Goal: Task Accomplishment & Management: Use online tool/utility

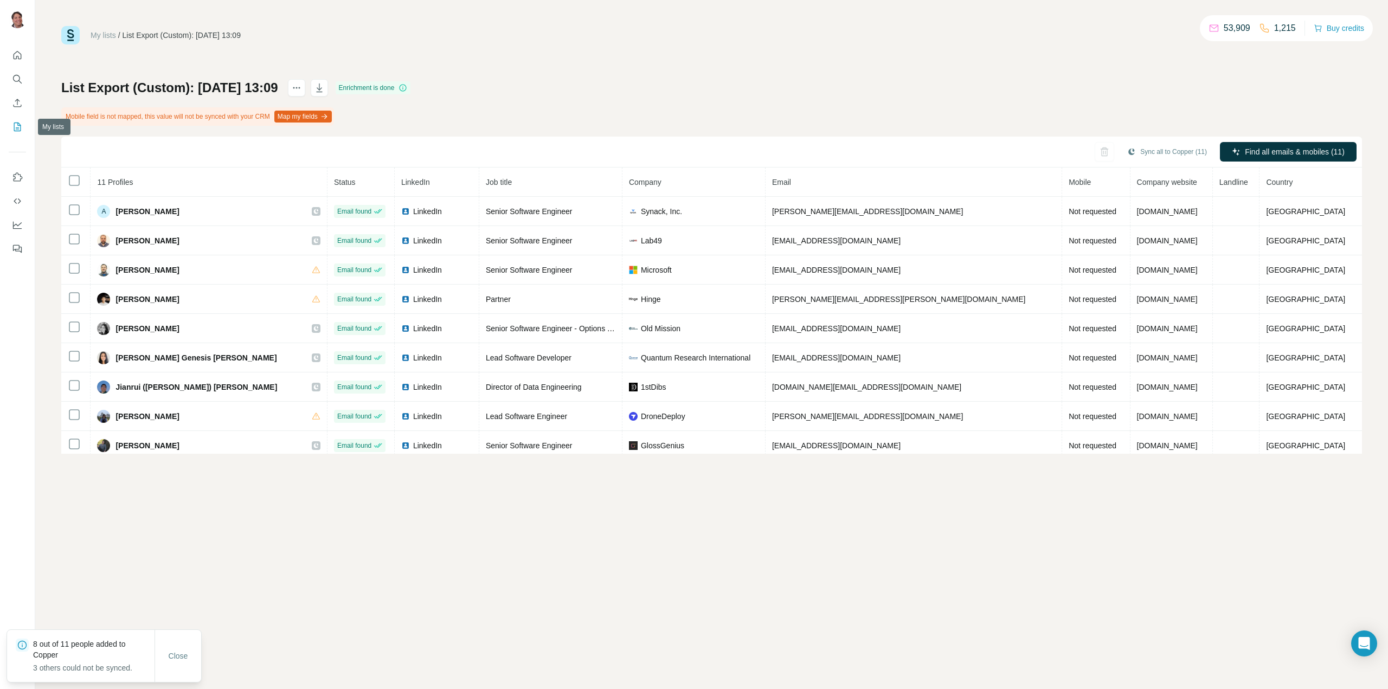
click at [17, 122] on icon "My lists" at bounding box center [17, 126] width 7 height 9
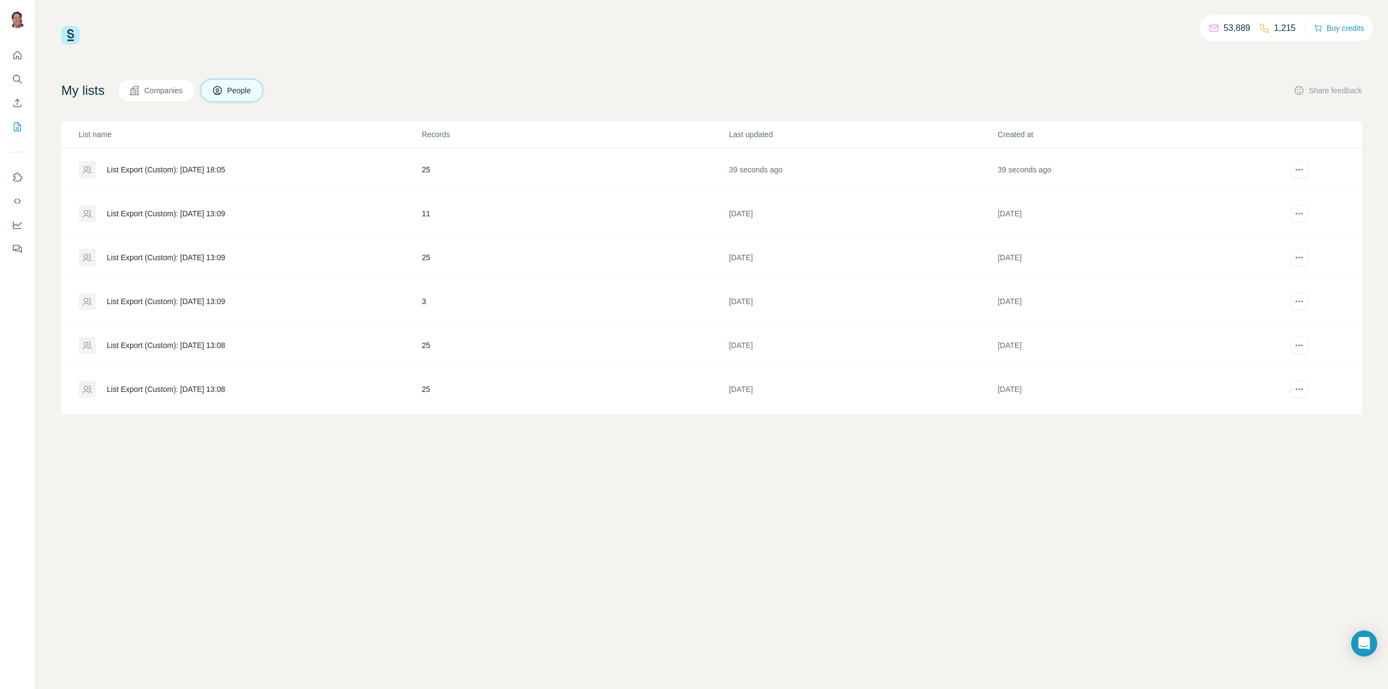
click at [184, 166] on div "List Export (Custom): [DATE] 18:05" at bounding box center [166, 169] width 118 height 11
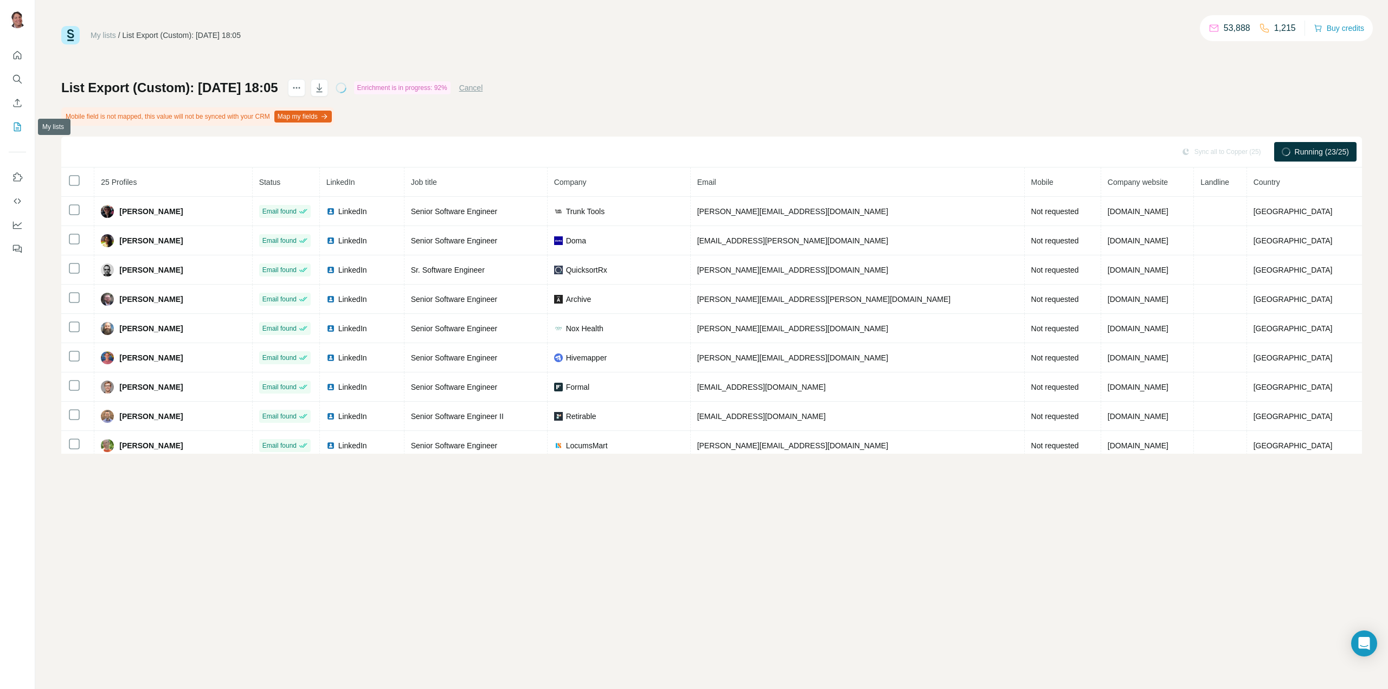
click at [16, 130] on icon "My lists" at bounding box center [17, 126] width 11 height 11
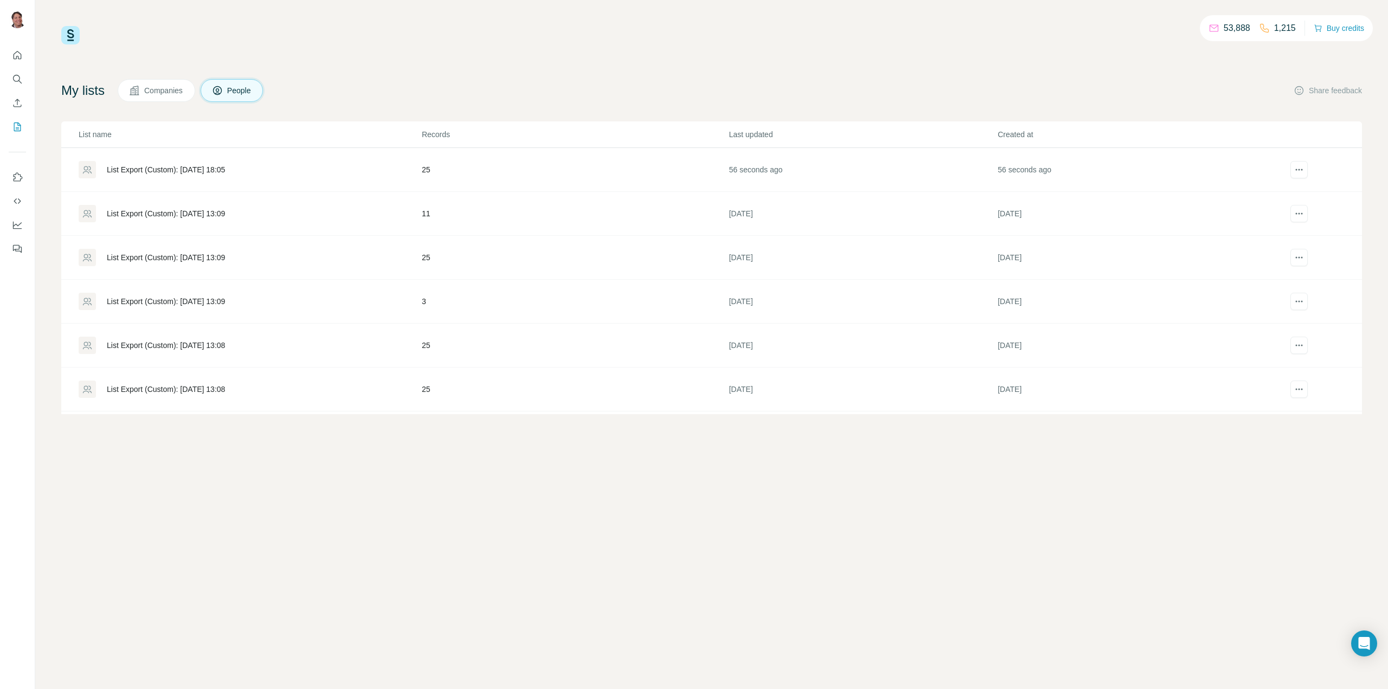
click at [225, 211] on div "List Export (Custom): [DATE] 13:09" at bounding box center [166, 213] width 118 height 11
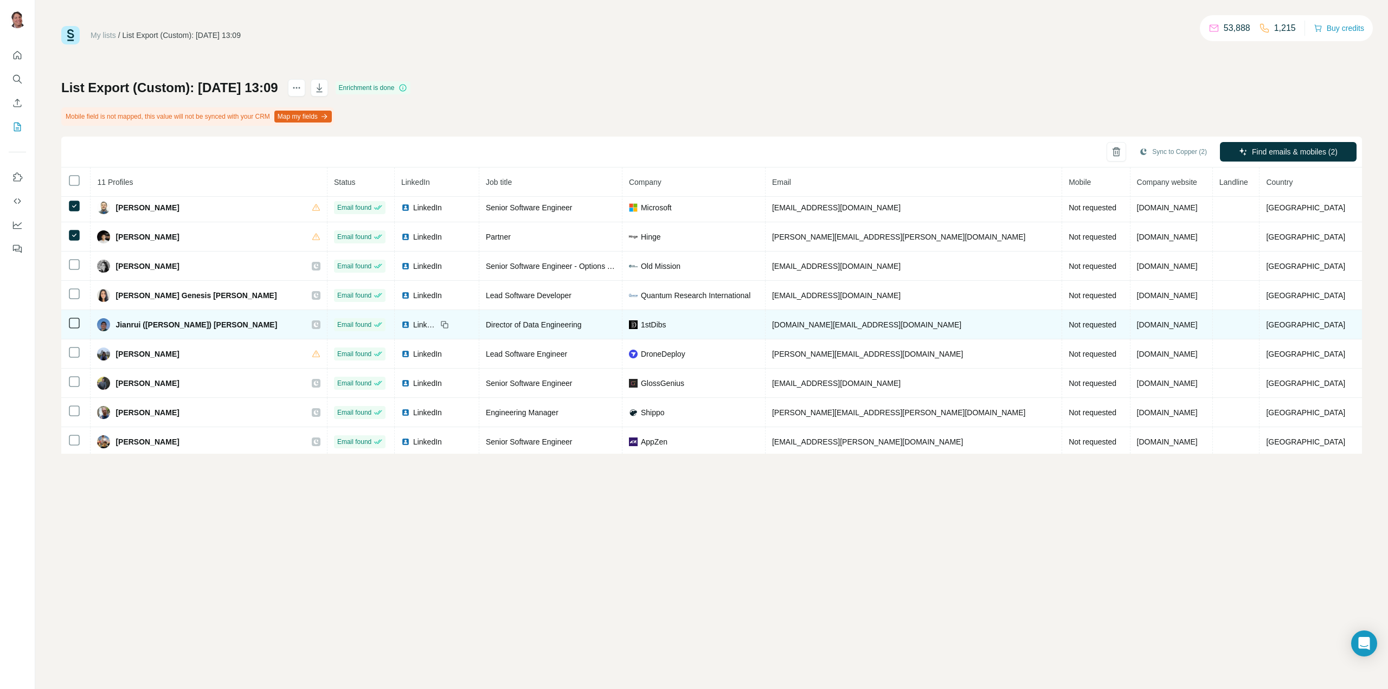
scroll to position [65, 0]
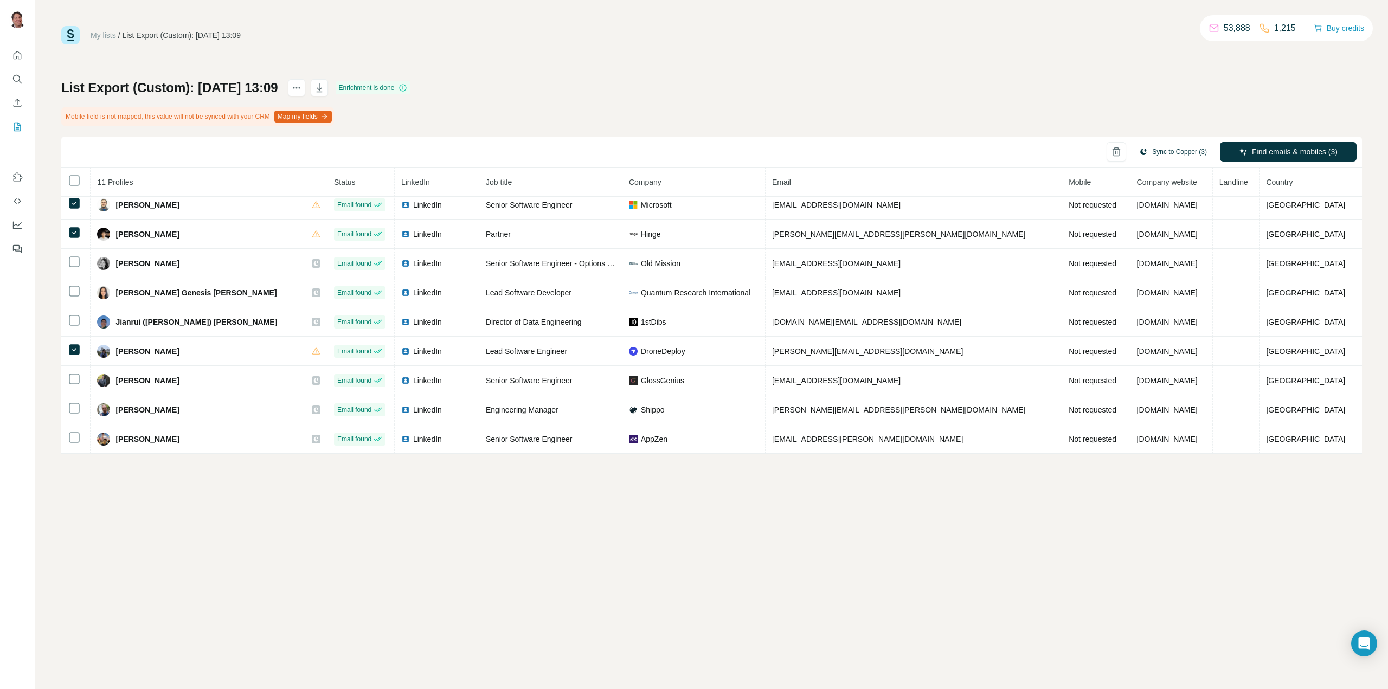
click at [1167, 149] on button "Sync to Copper (3)" at bounding box center [1172, 152] width 83 height 16
click at [1148, 251] on button "Sync to Copper" at bounding box center [1150, 247] width 120 height 22
click at [17, 124] on icon "My lists" at bounding box center [17, 126] width 11 height 11
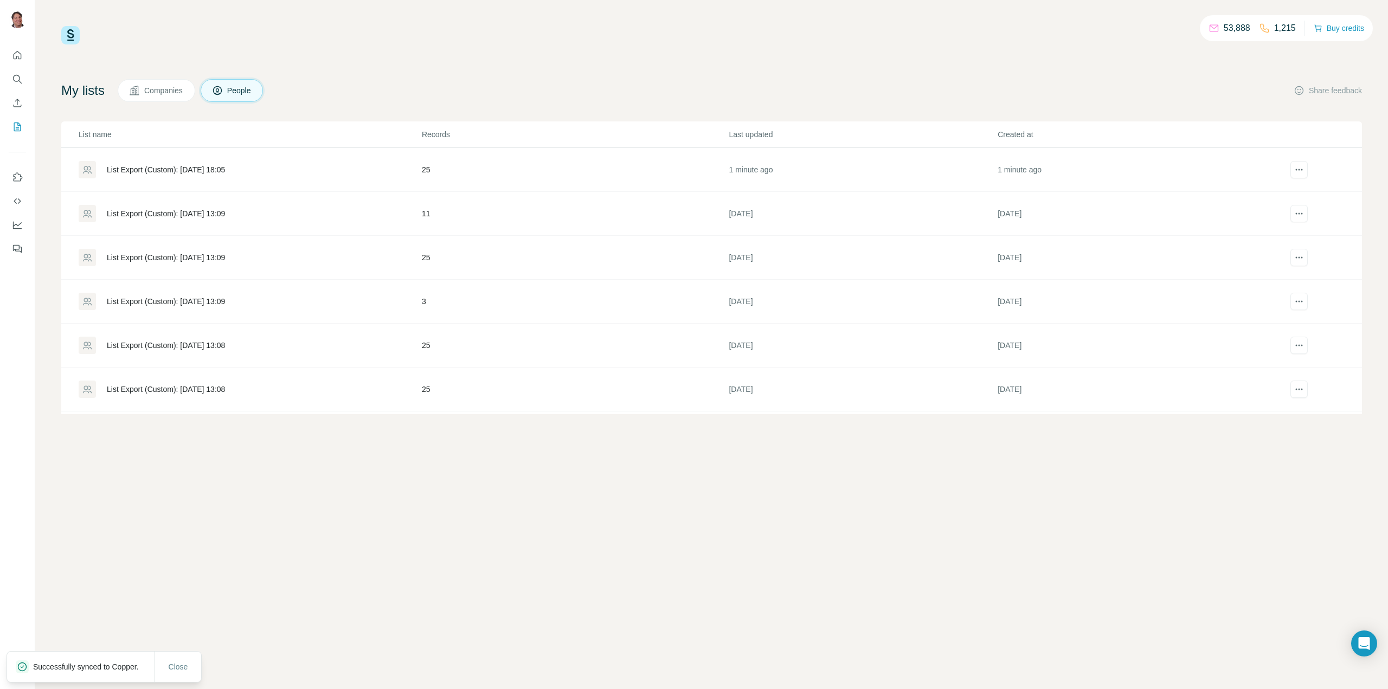
click at [192, 255] on div "List Export (Custom): [DATE] 13:09" at bounding box center [166, 257] width 118 height 11
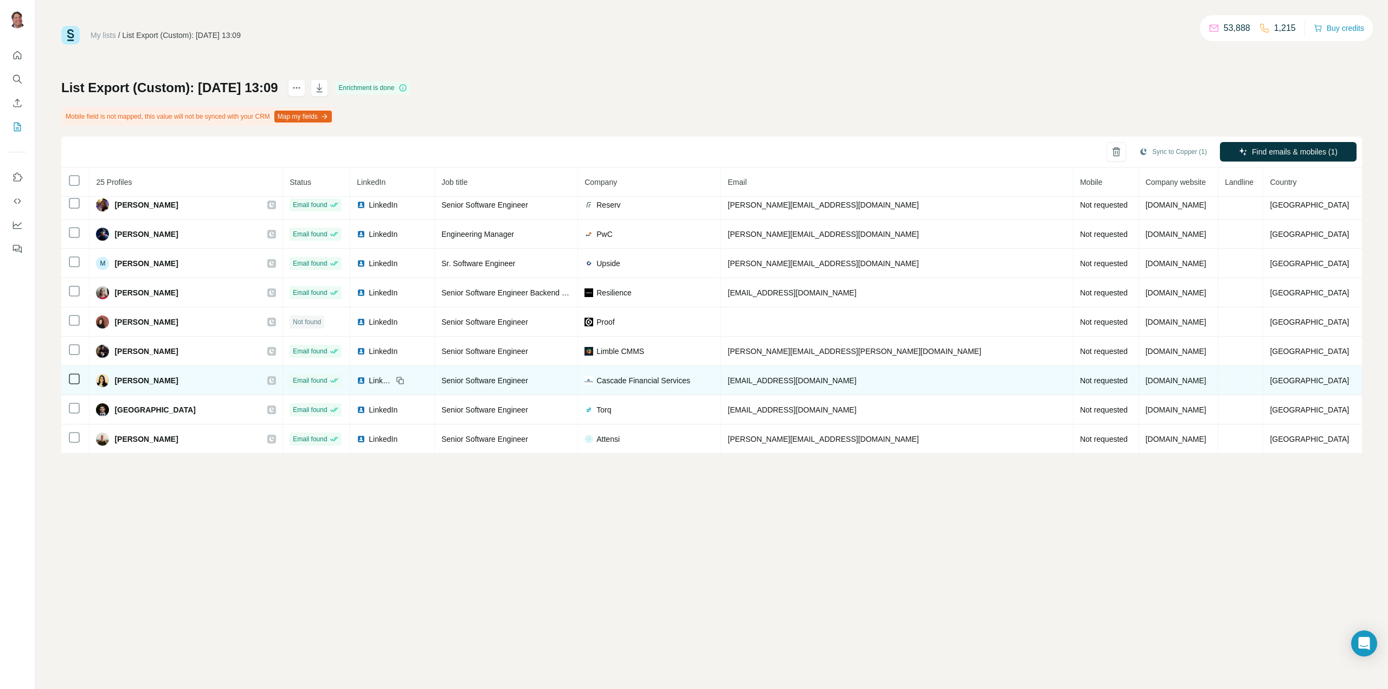
scroll to position [475, 0]
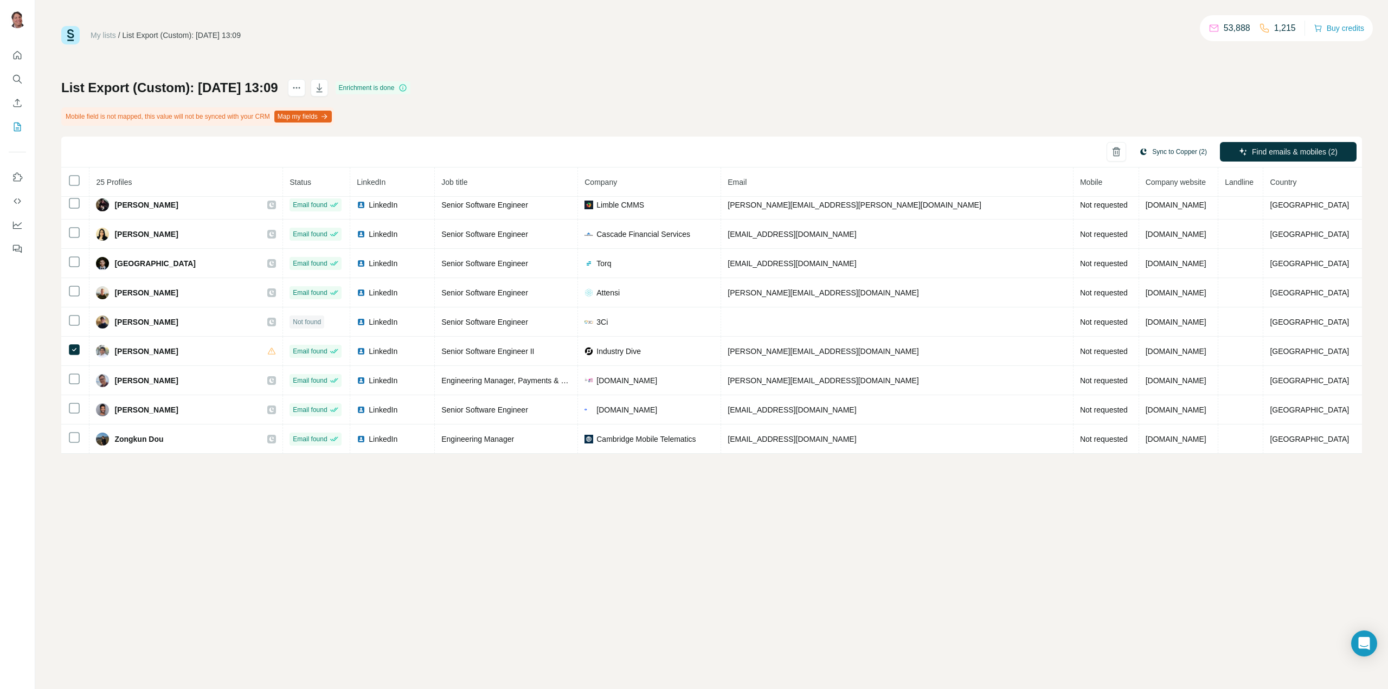
click at [1192, 153] on button "Sync to Copper (2)" at bounding box center [1172, 152] width 83 height 16
click at [1169, 243] on button "Sync to Copper" at bounding box center [1150, 247] width 120 height 22
click at [17, 128] on icon "My lists" at bounding box center [18, 125] width 5 height 7
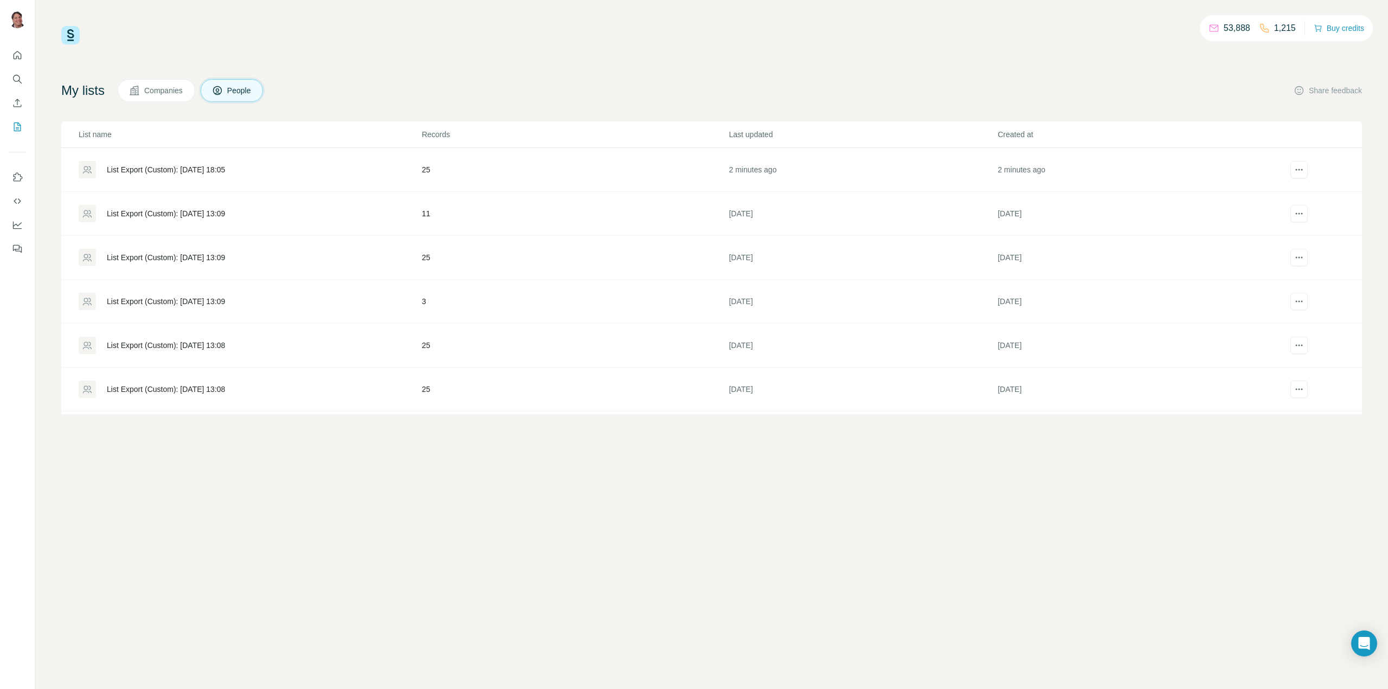
click at [150, 301] on div "List Export (Custom): [DATE] 13:09" at bounding box center [166, 301] width 118 height 11
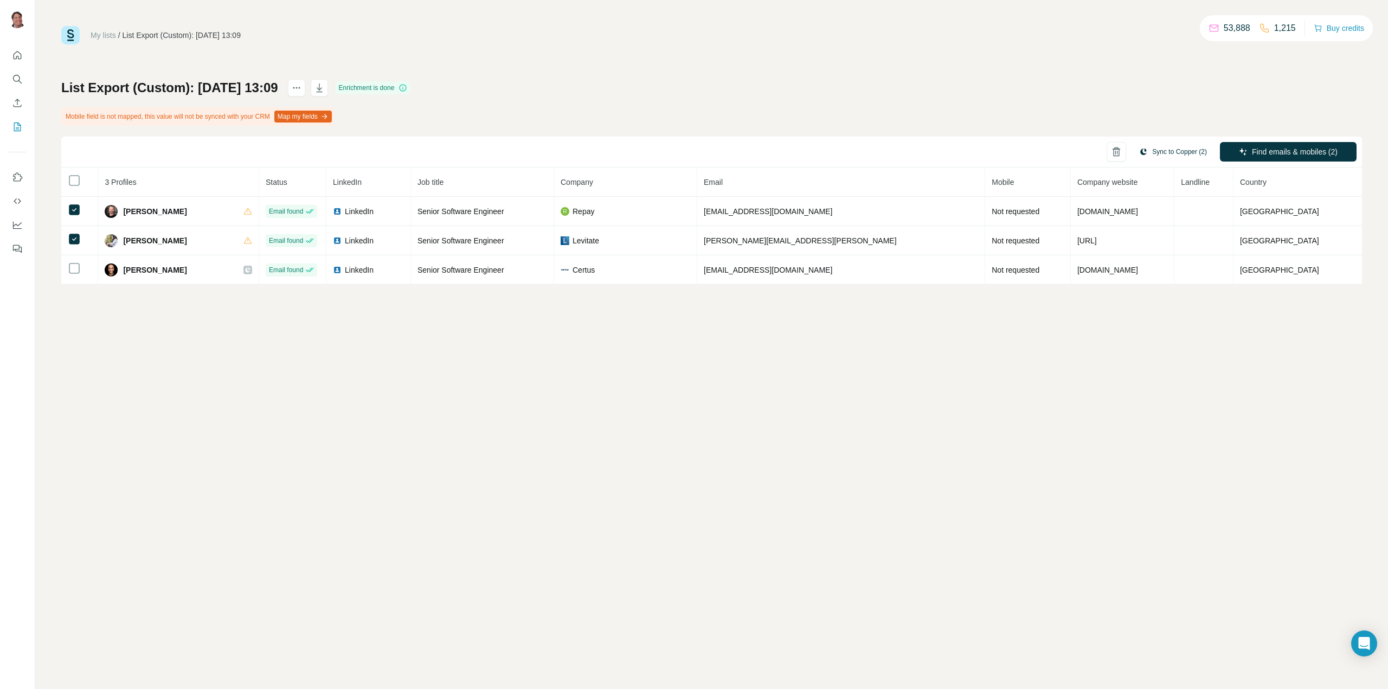
click at [1173, 156] on button "Sync to Copper (2)" at bounding box center [1172, 152] width 83 height 16
click at [1162, 246] on button "Sync to Copper" at bounding box center [1150, 247] width 120 height 22
click at [17, 126] on icon "My lists" at bounding box center [17, 126] width 11 height 11
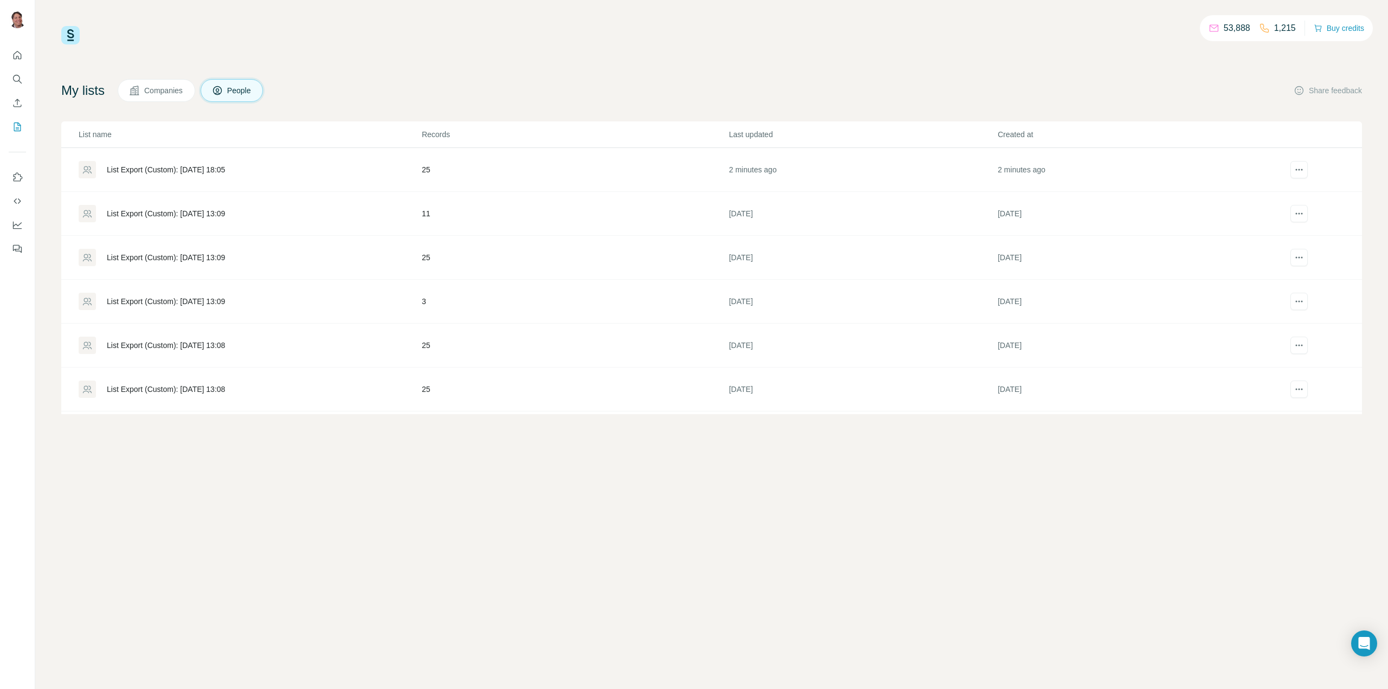
click at [183, 344] on div "List Export (Custom): [DATE] 13:08" at bounding box center [166, 345] width 118 height 11
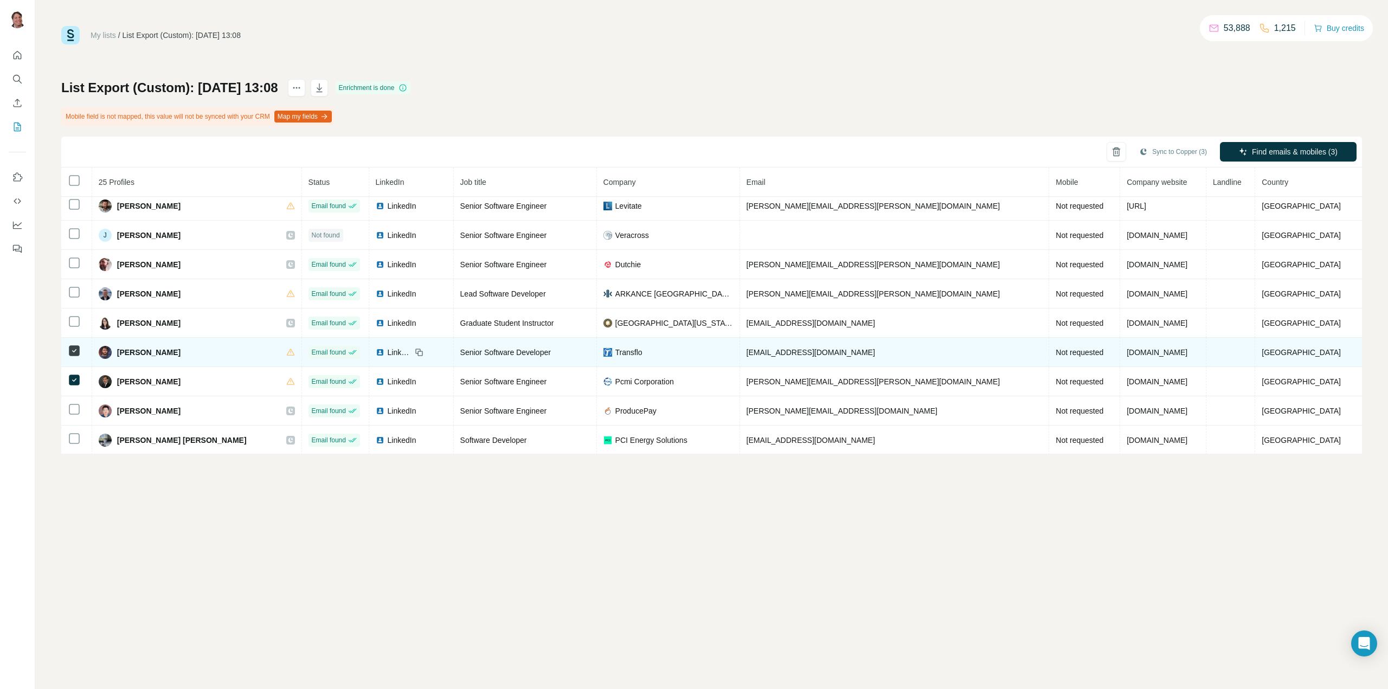
scroll to position [328, 0]
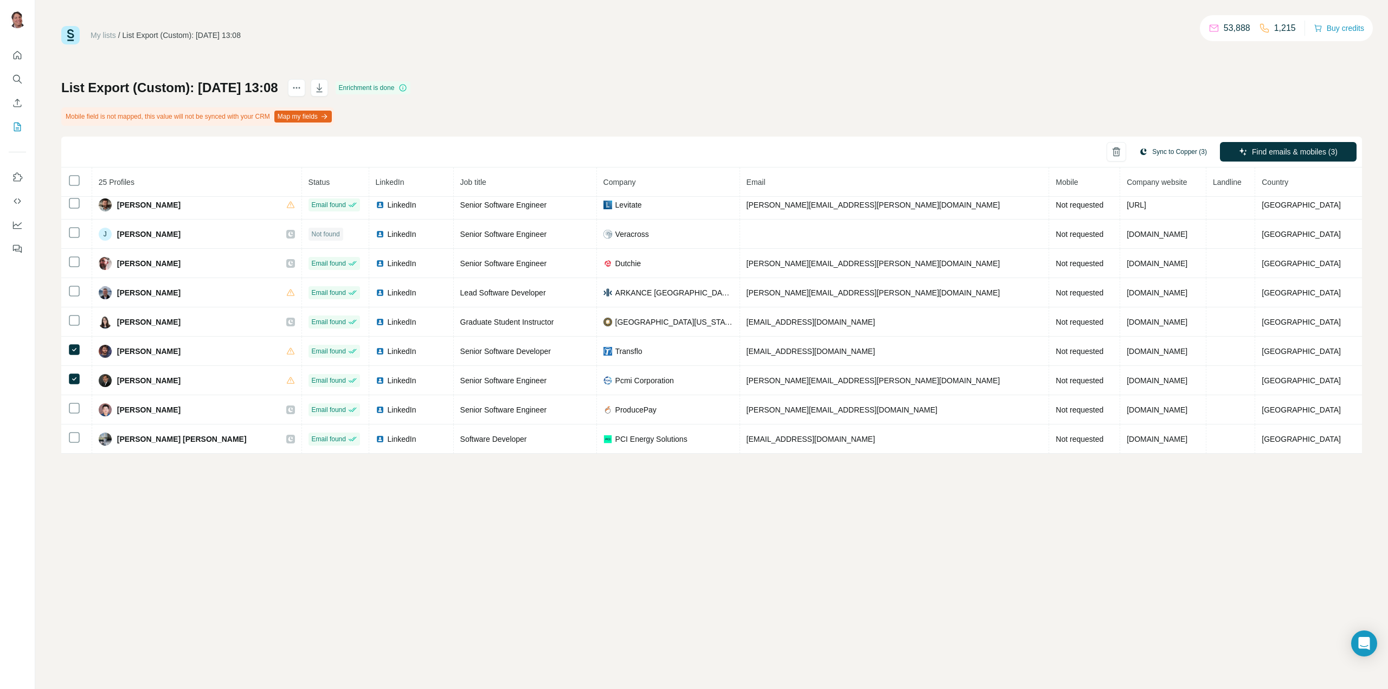
click at [1188, 150] on button "Sync to Copper (3)" at bounding box center [1172, 152] width 83 height 16
click at [1131, 244] on button "Sync to Copper" at bounding box center [1150, 247] width 120 height 22
click at [14, 127] on icon "My lists" at bounding box center [17, 126] width 7 height 9
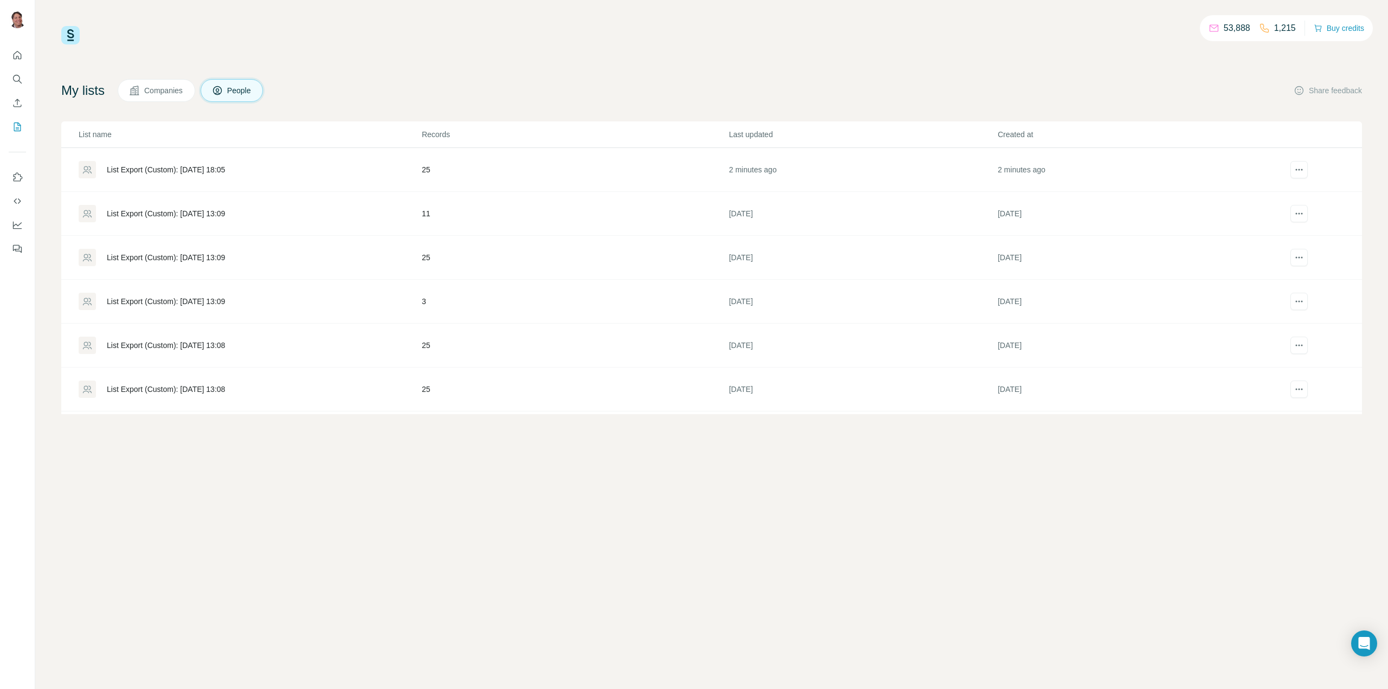
click at [207, 170] on div "List Export (Custom): [DATE] 18:05" at bounding box center [166, 169] width 118 height 11
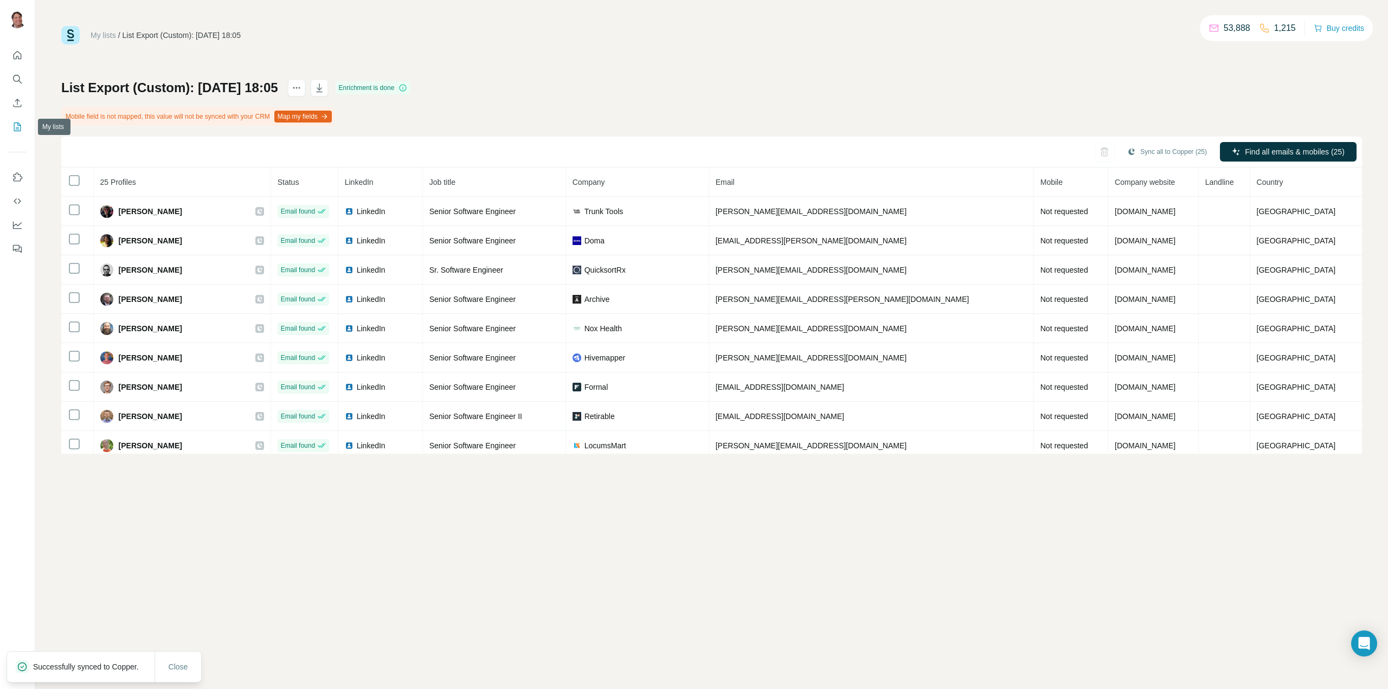
click at [15, 125] on icon "My lists" at bounding box center [17, 126] width 11 height 11
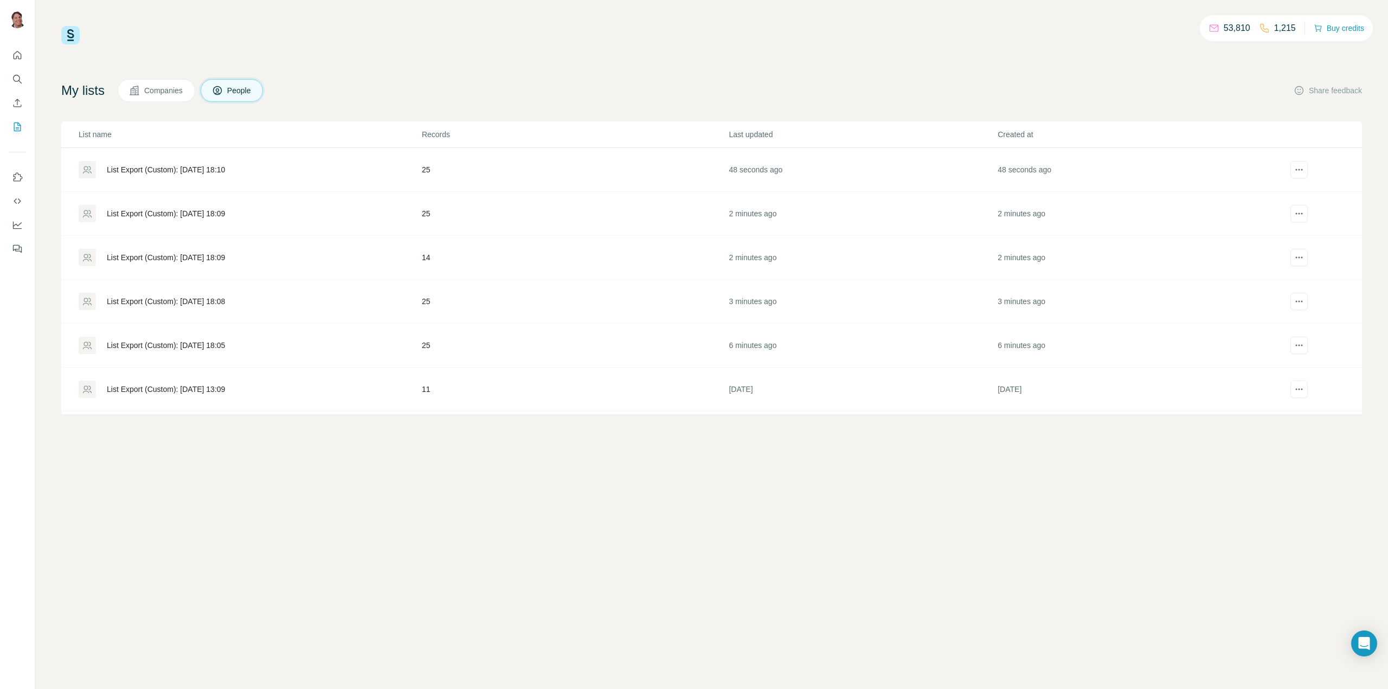
click at [183, 214] on div "List Export (Custom): [DATE] 18:09" at bounding box center [166, 213] width 118 height 11
